Goal: Task Accomplishment & Management: Use online tool/utility

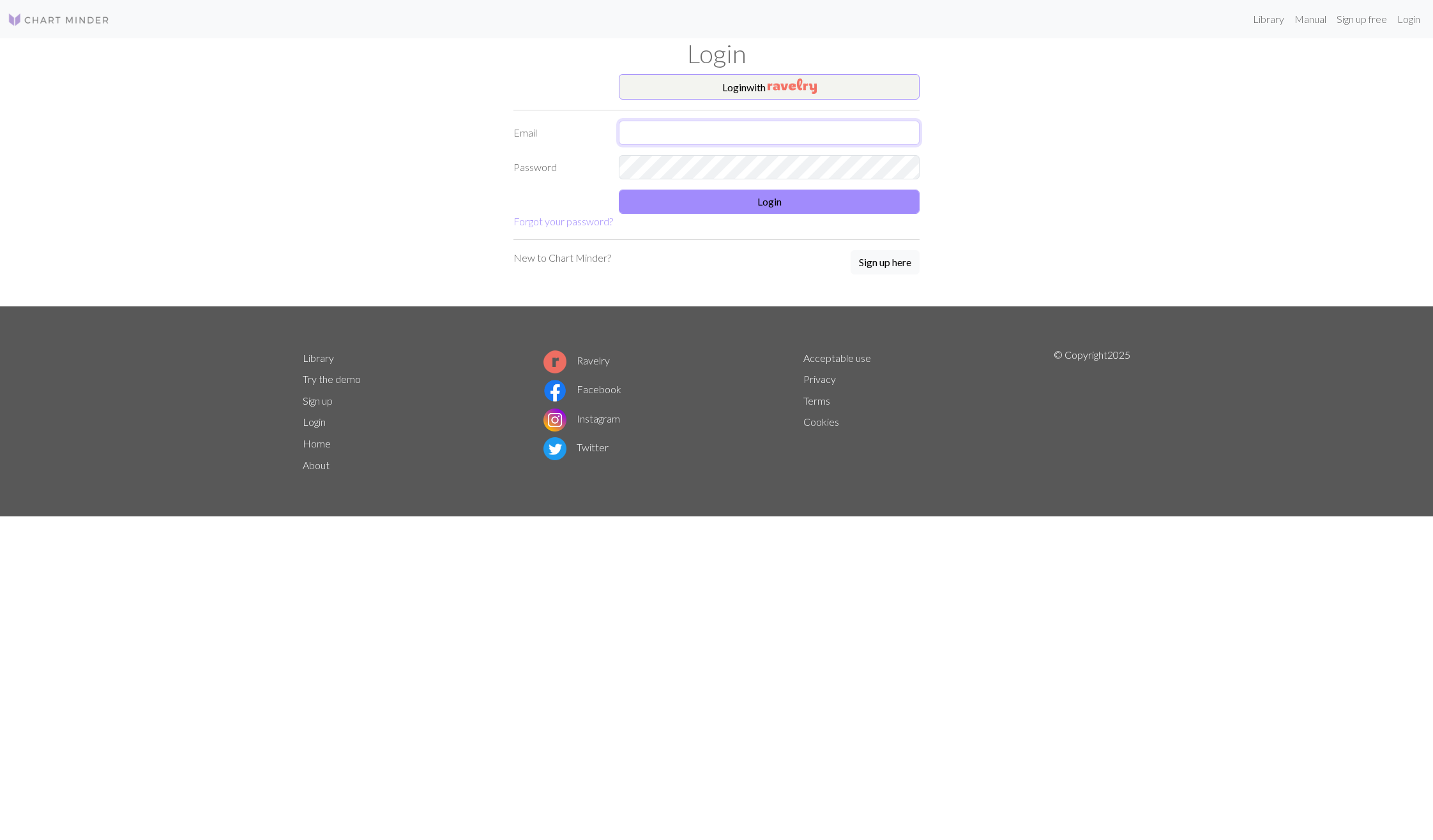
click at [664, 142] on input "text" at bounding box center [769, 133] width 301 height 24
type input "[EMAIL_ADDRESS][DOMAIN_NAME]"
click at [702, 197] on button "Login" at bounding box center [769, 201] width 301 height 24
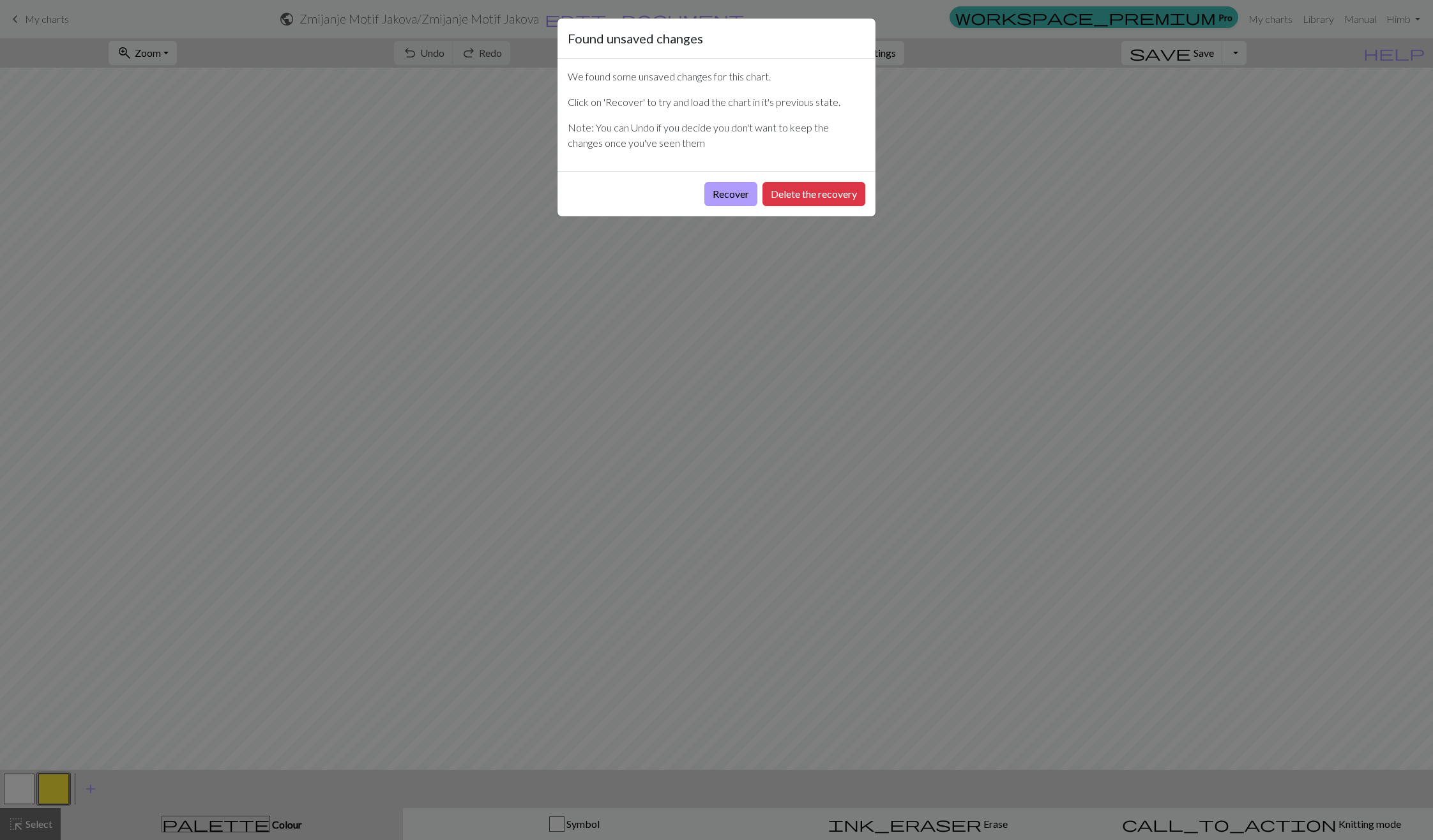
click at [726, 195] on button "Recover" at bounding box center [731, 194] width 53 height 24
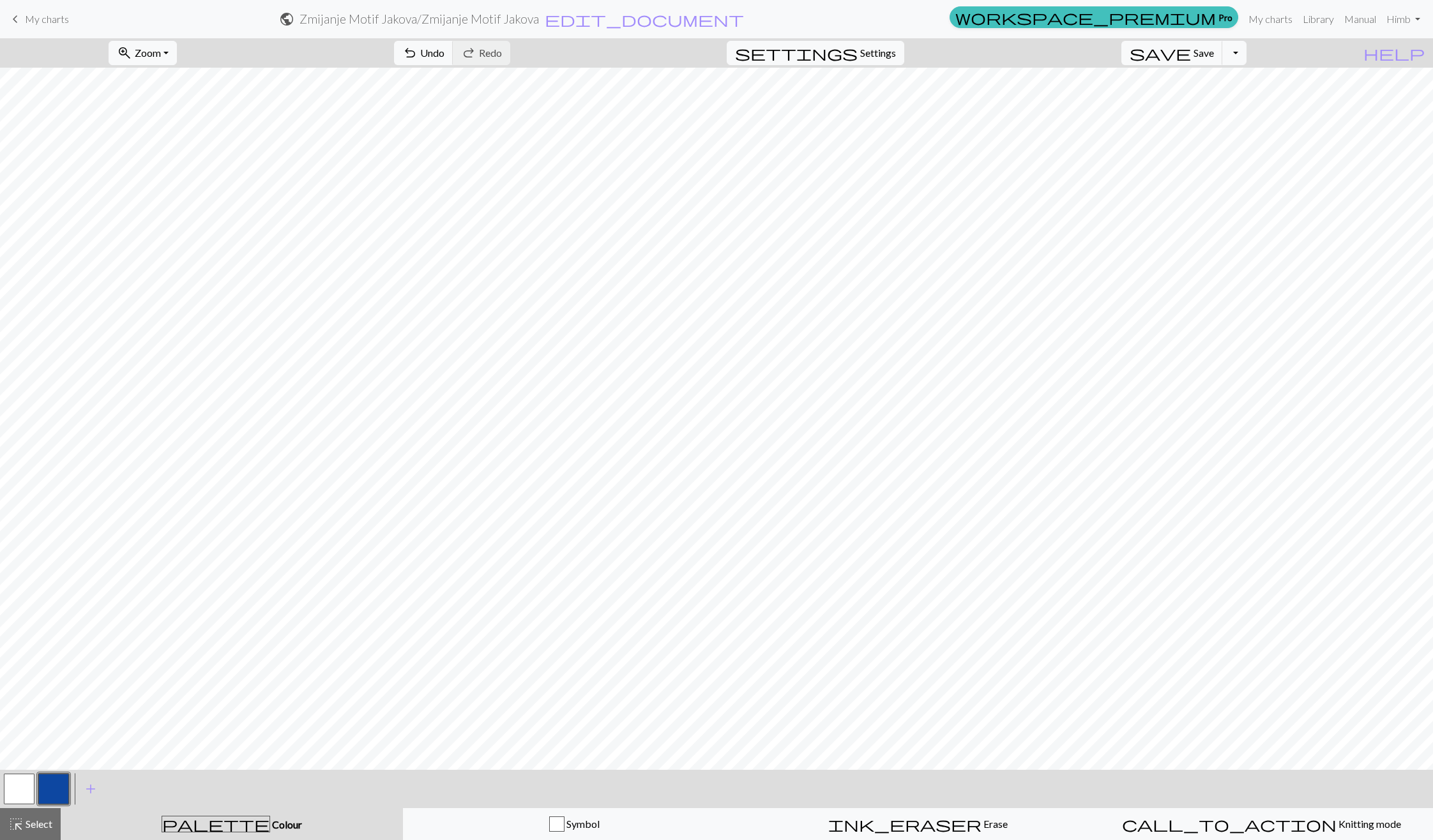
click at [50, 32] on nav "keyboard_arrow_left My charts public Zmijanje Motif Jakova / Zmijanje Motif Jak…" at bounding box center [716, 19] width 1433 height 38
click at [40, 25] on link "keyboard_arrow_left My charts" at bounding box center [38, 19] width 61 height 22
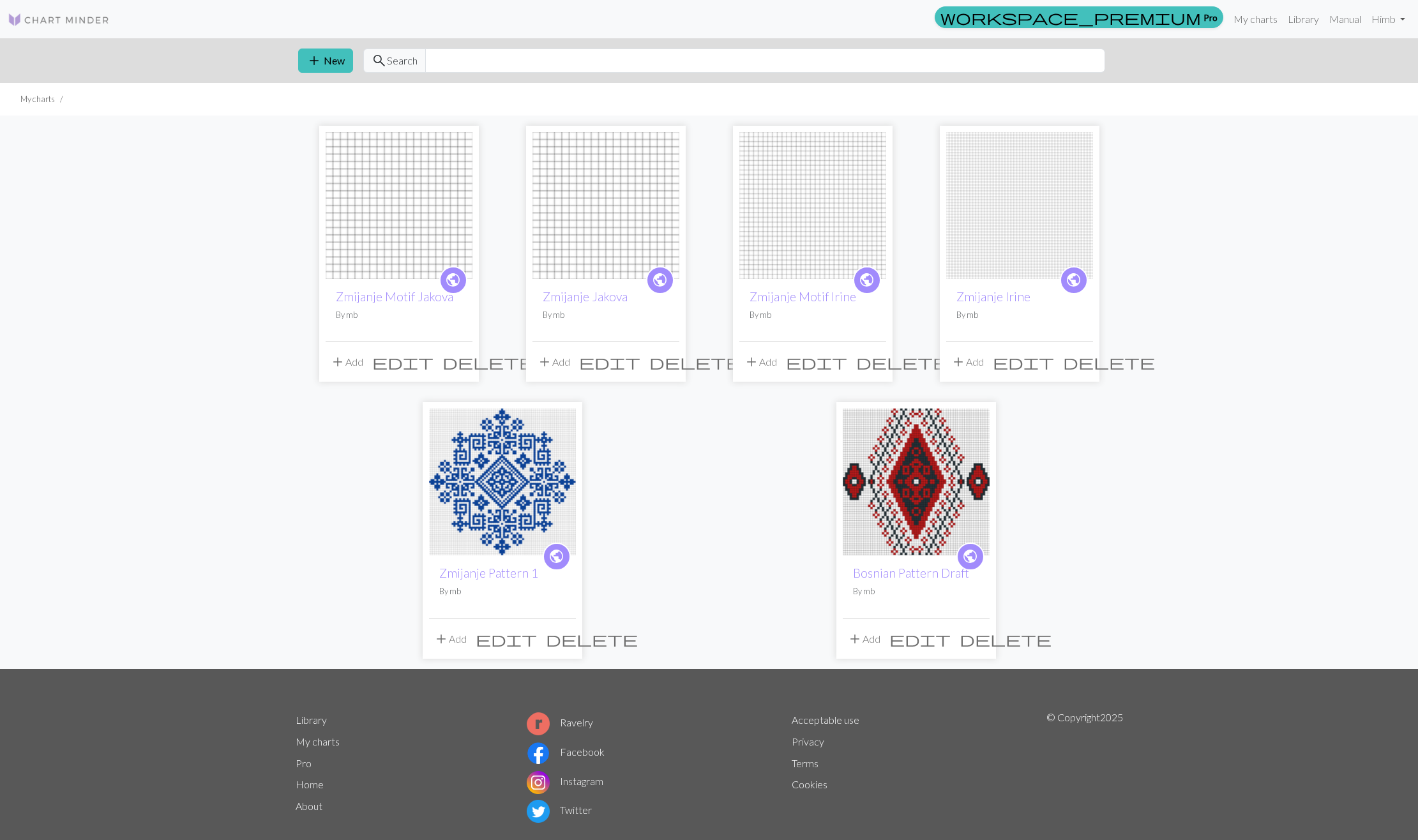
click at [631, 551] on div "public Zmijanje Motif Jakova By mb add Add edit delete public Zmijanje Jakova B…" at bounding box center [709, 392] width 843 height 553
click at [572, 291] on link "Zmijanje Jakova" at bounding box center [585, 296] width 85 height 15
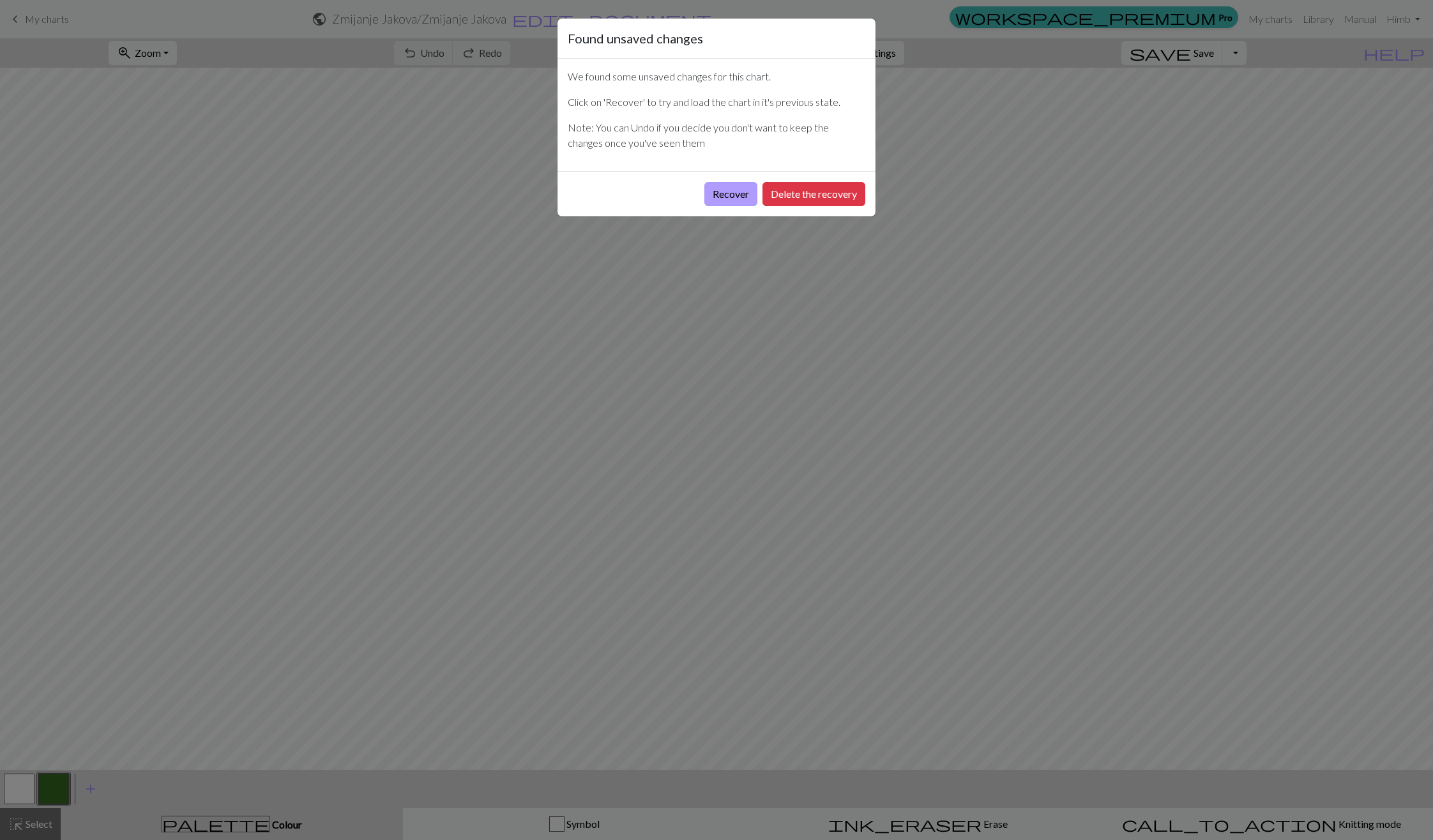
click at [707, 201] on button "Recover" at bounding box center [731, 194] width 53 height 24
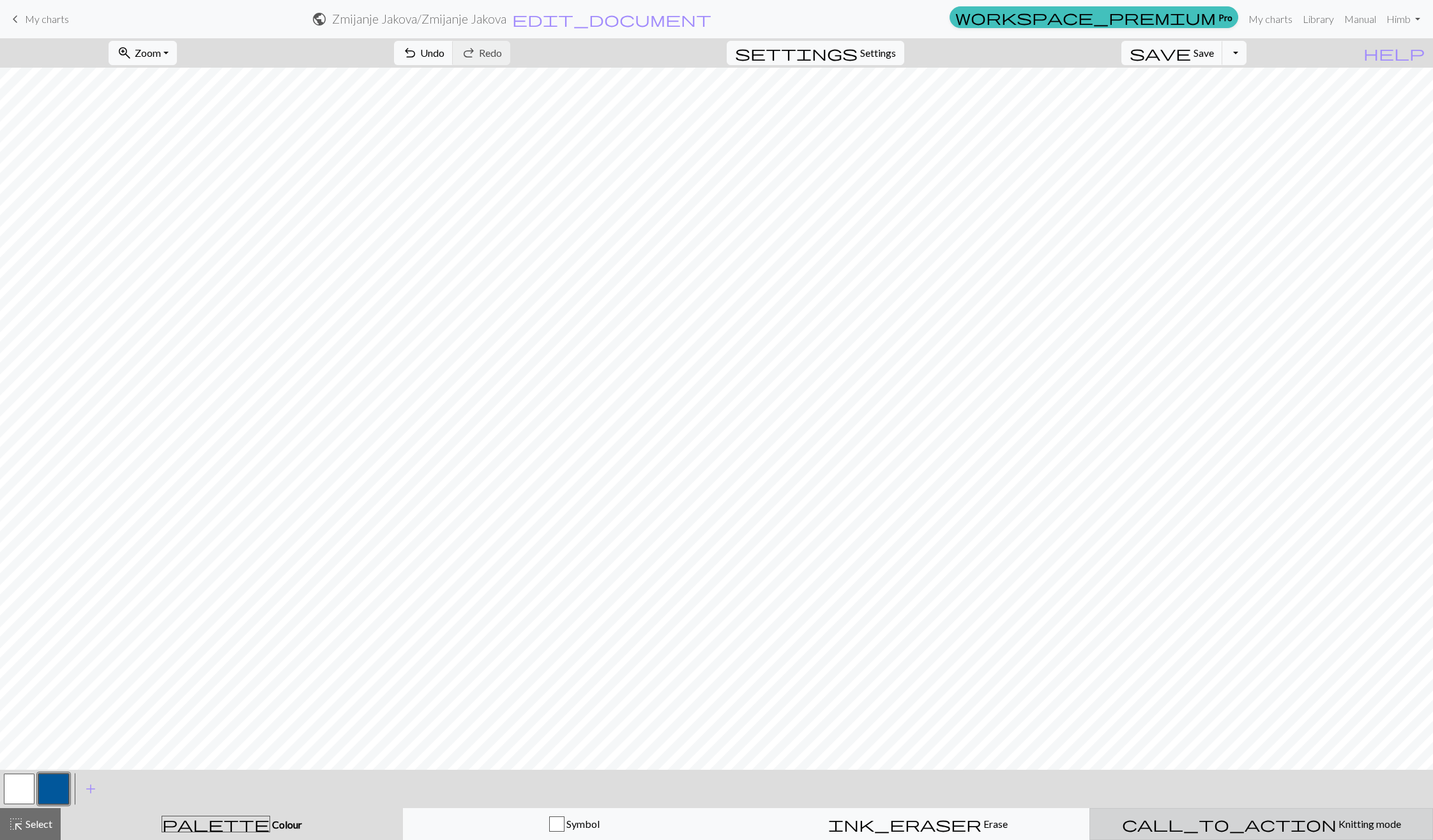
click at [1337, 824] on span "Knitting mode" at bounding box center [1369, 824] width 64 height 12
